Goal: Submit feedback/report problem: Submit feedback/report problem

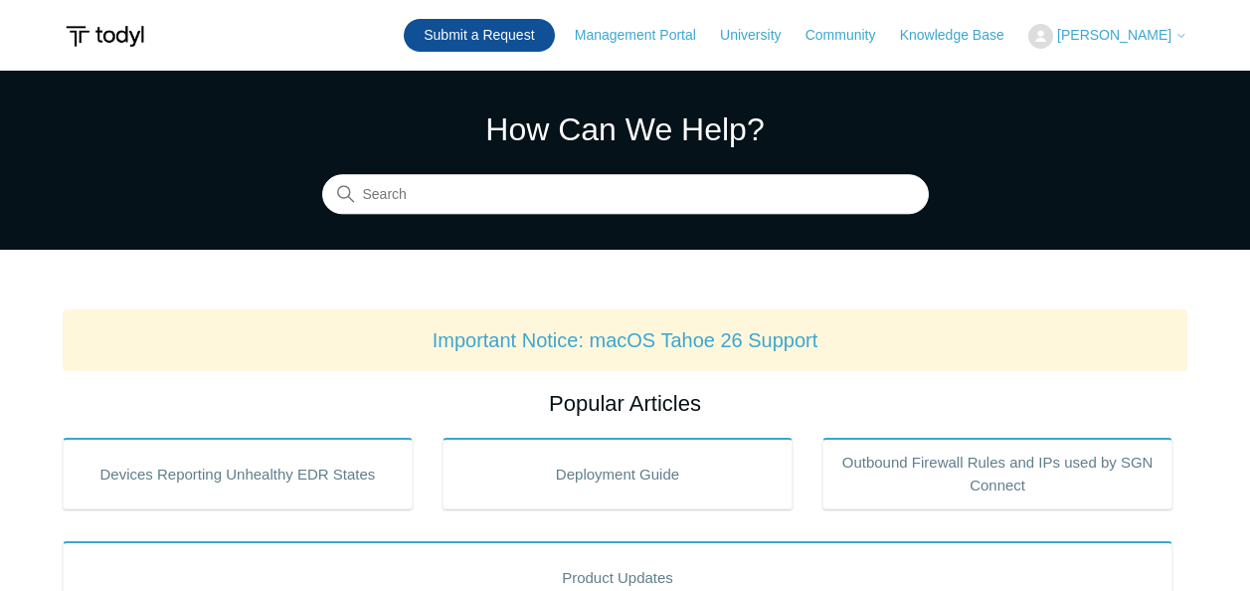
click at [527, 22] on link "Submit a Request" at bounding box center [479, 35] width 150 height 33
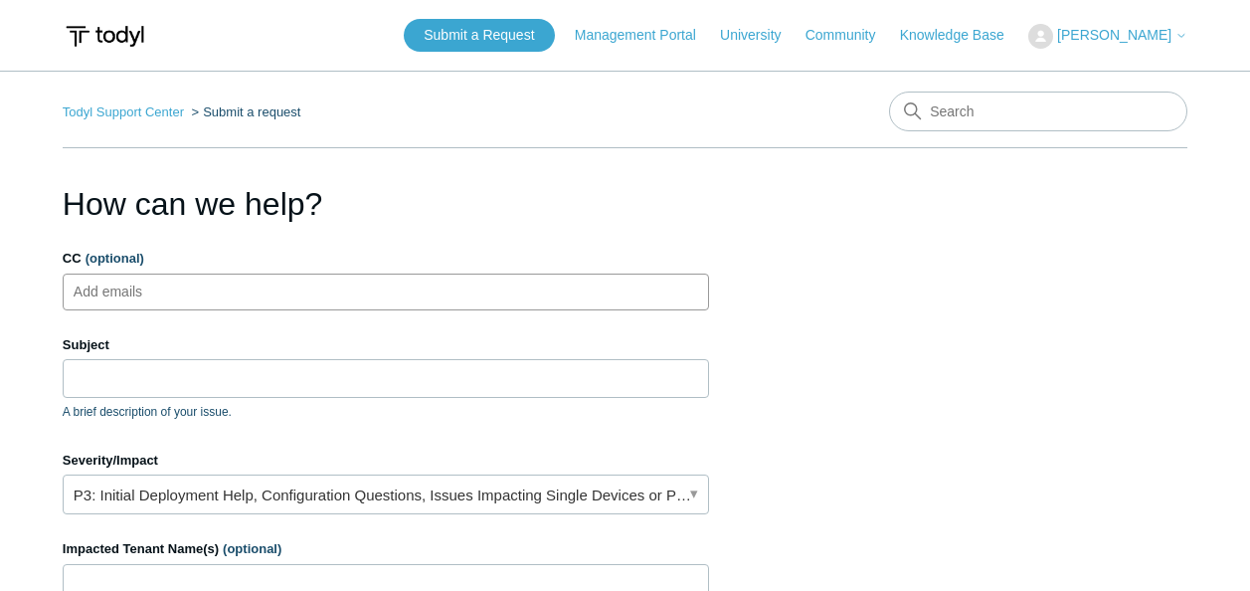
click at [267, 284] on ul "Add emails" at bounding box center [386, 291] width 646 height 37
click at [689, 493] on link "P3: Initial Deployment Help, Configuration Questions, Issues Impacting Single D…" at bounding box center [386, 494] width 646 height 40
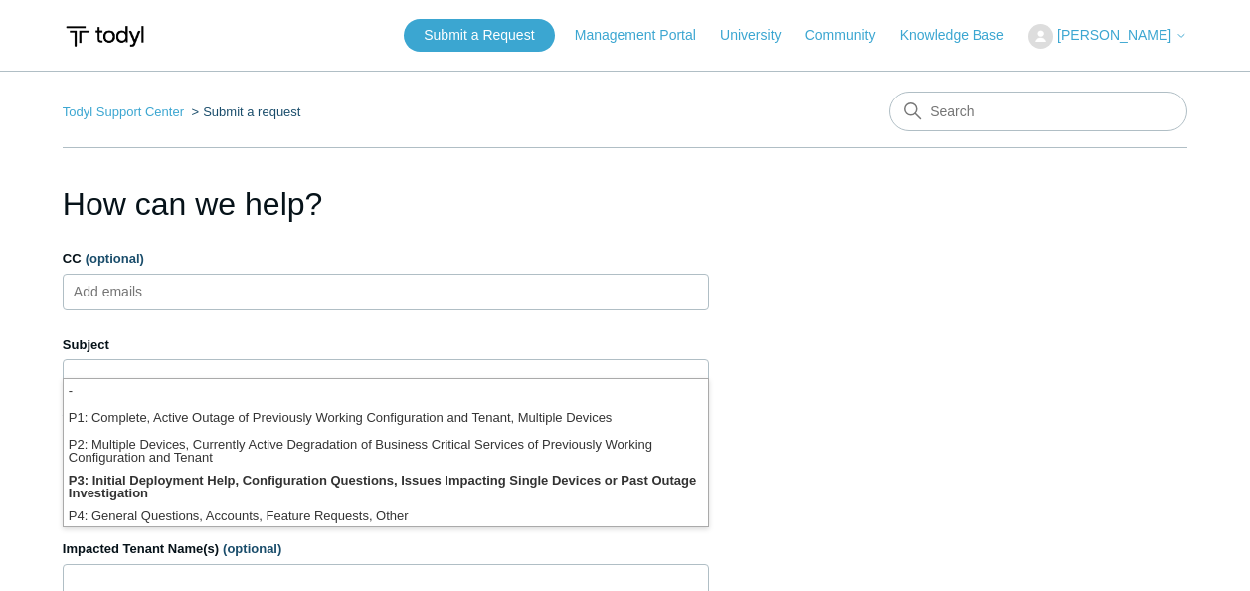
click at [576, 487] on li "P3: Initial Deployment Help, Configuration Questions, Issues Impacting Single D…" at bounding box center [386, 486] width 644 height 36
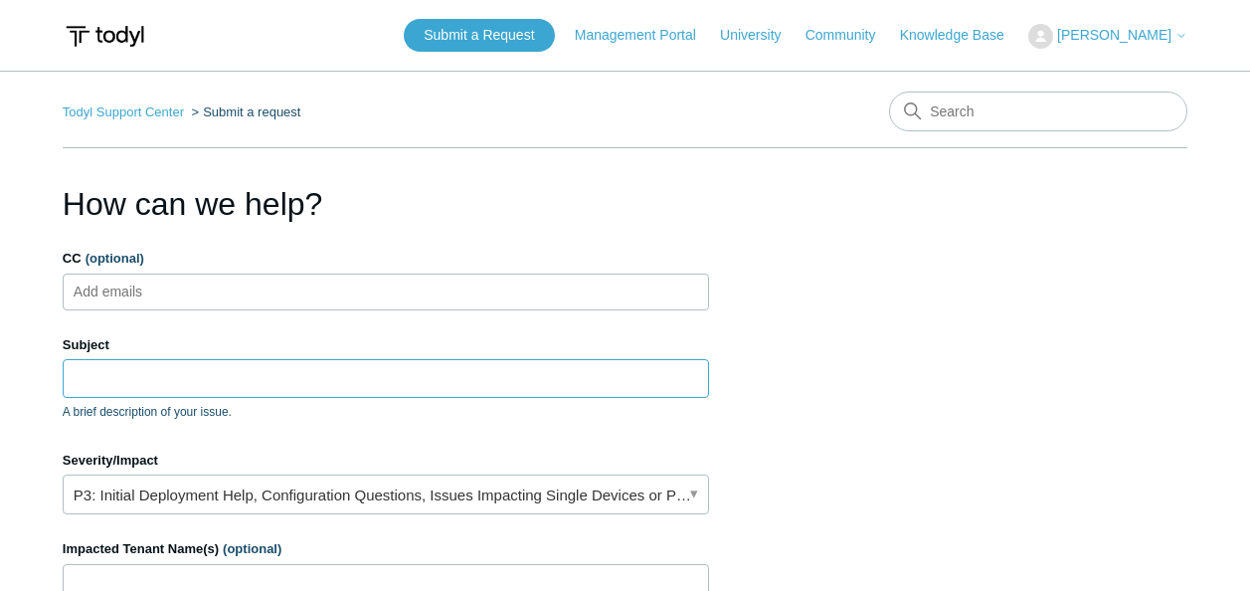
click at [451, 373] on input "Subject" at bounding box center [386, 378] width 646 height 38
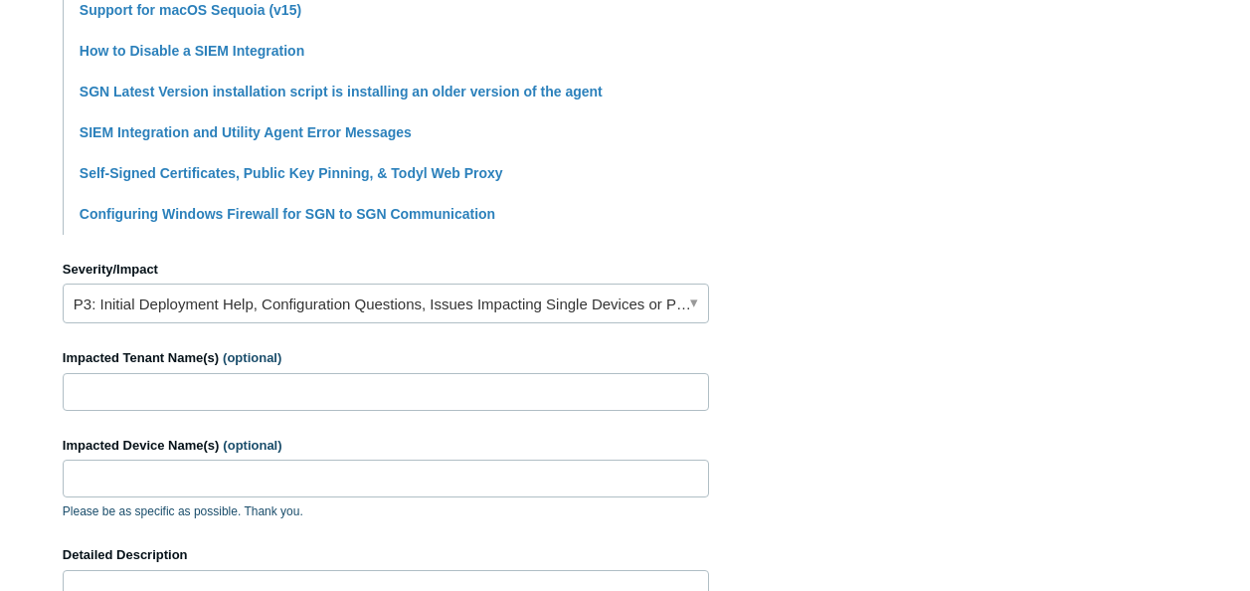
scroll to position [716, 0]
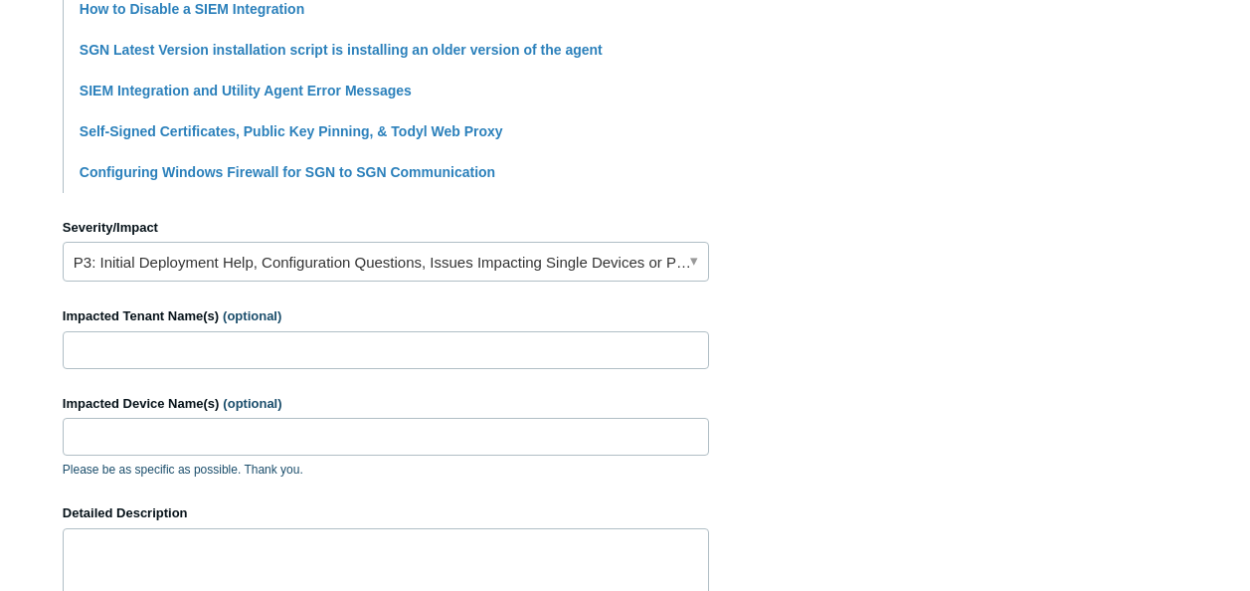
type input "Agent Signin"
click at [378, 348] on input "Impacted Tenant Name(s) (optional)" at bounding box center [386, 350] width 646 height 38
type input "LBT Technology Group, LLC."
click at [268, 565] on textarea "Detailed Description" at bounding box center [386, 587] width 646 height 119
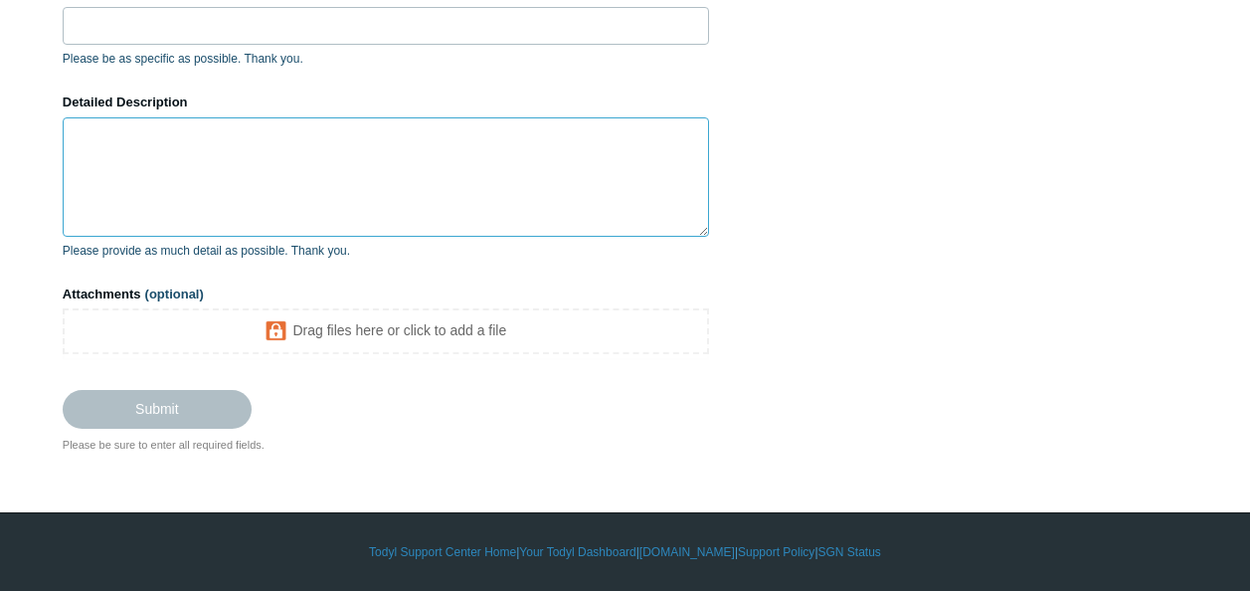
click at [220, 135] on textarea "Detailed Description" at bounding box center [386, 176] width 646 height 119
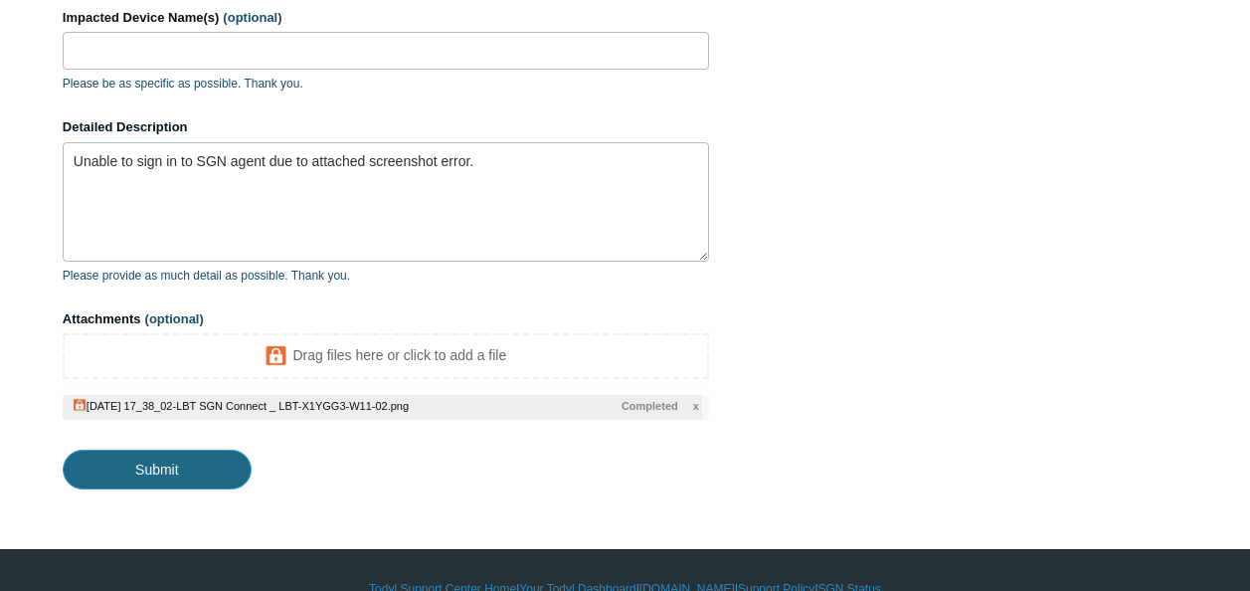
click at [178, 466] on input "Submit" at bounding box center [157, 469] width 189 height 40
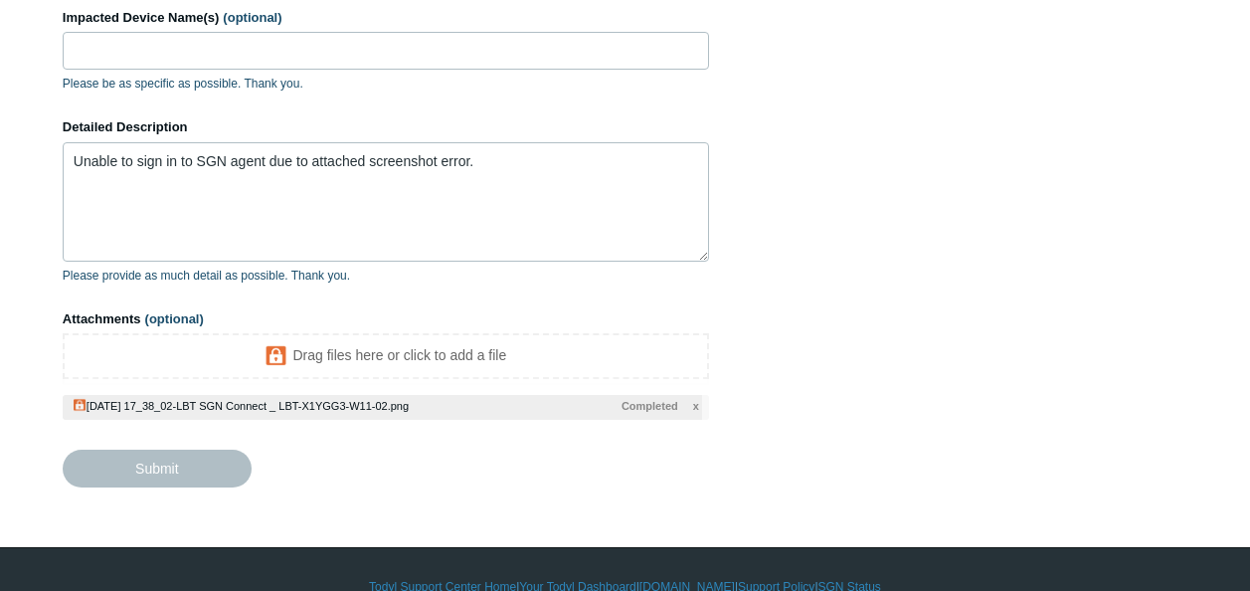
type textarea "Unable to sign in to SGN agent due to attached screenshot error. This ticket in…"
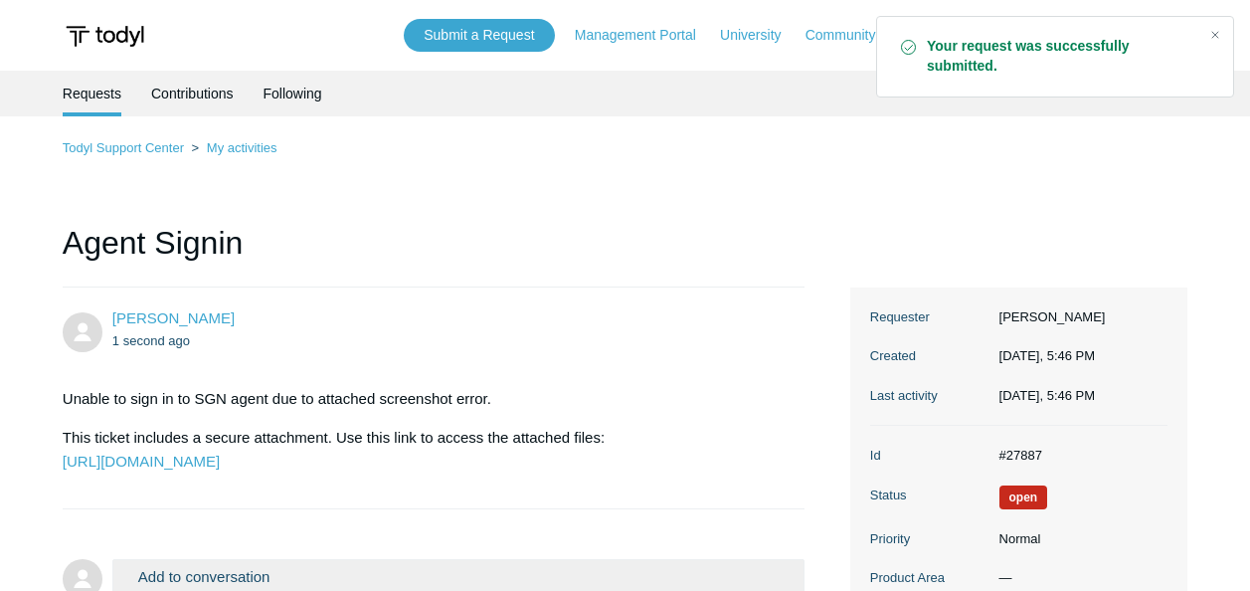
click at [634, 236] on h1 "Agent Signin" at bounding box center [434, 253] width 743 height 69
